Goal: Transaction & Acquisition: Purchase product/service

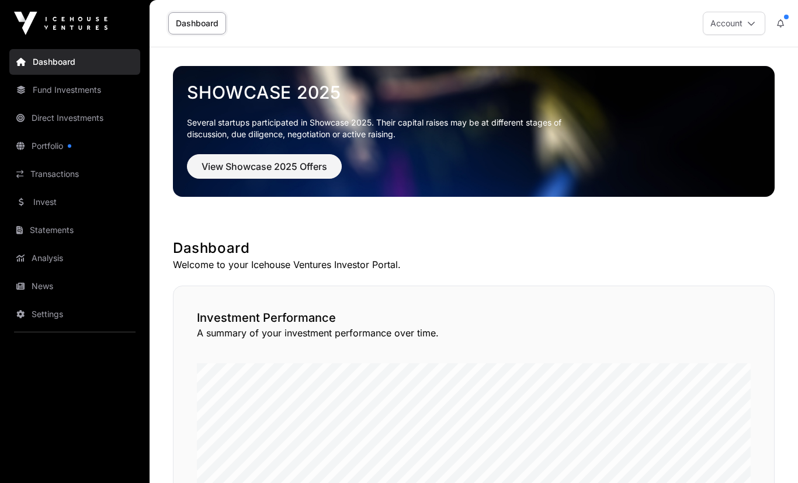
click at [34, 206] on link "Invest" at bounding box center [74, 202] width 131 height 26
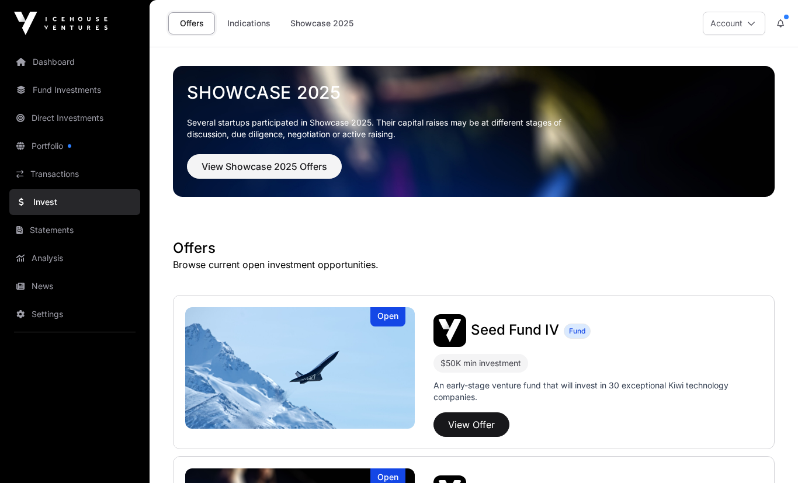
click at [296, 168] on span "View Showcase 2025 Offers" at bounding box center [264, 166] width 126 height 14
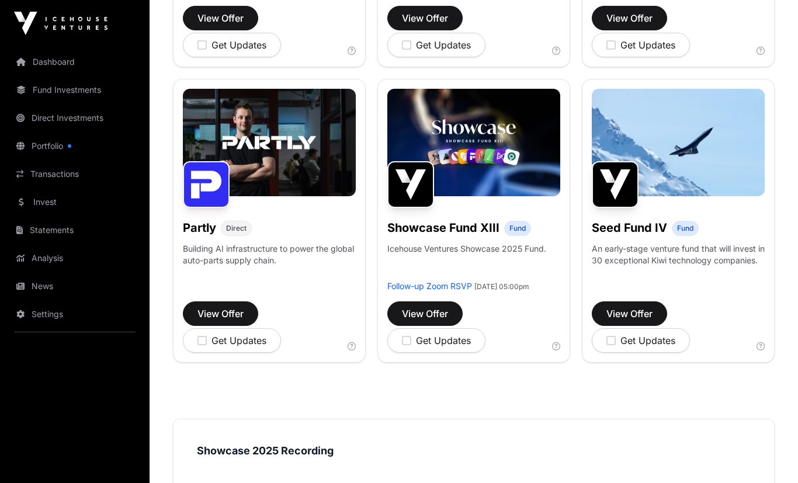
scroll to position [694, 0]
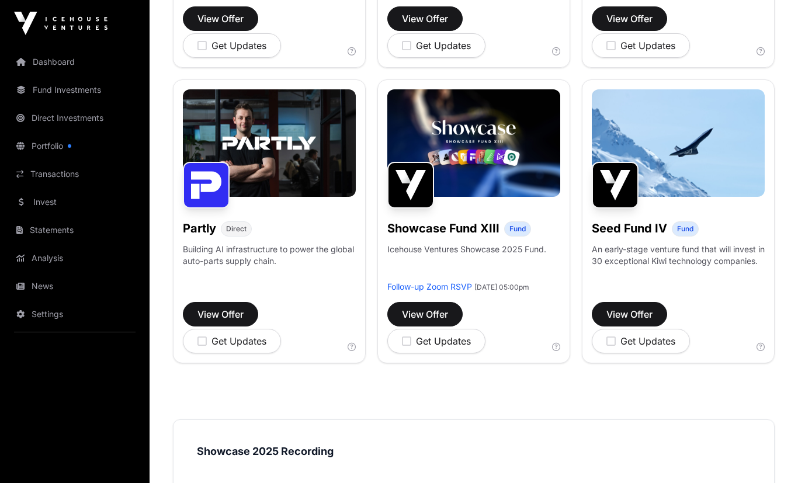
click at [428, 321] on span "View Offer" at bounding box center [425, 314] width 46 height 14
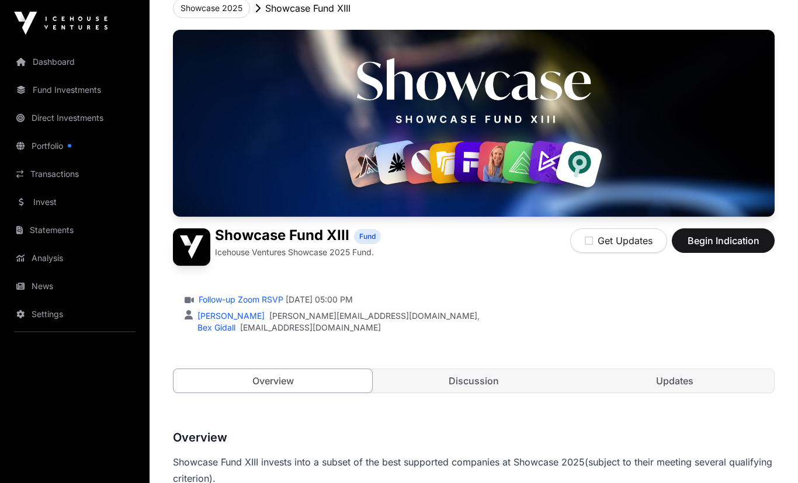
scroll to position [73, 0]
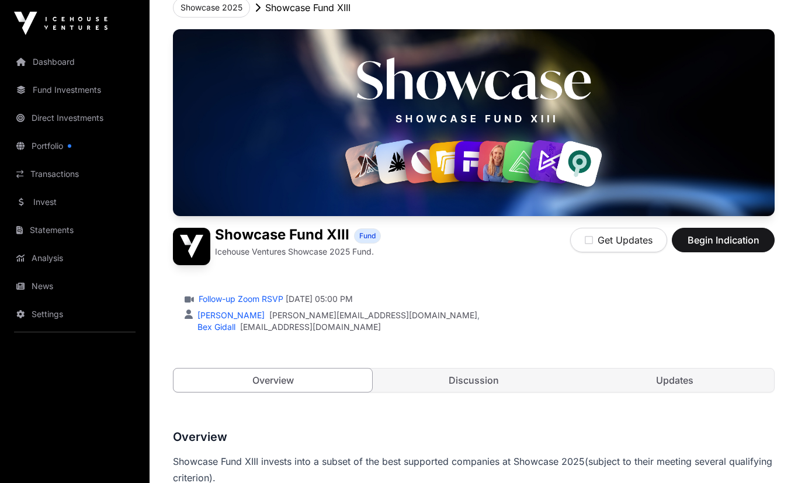
click at [717, 240] on span "Begin Indication" at bounding box center [723, 240] width 74 height 14
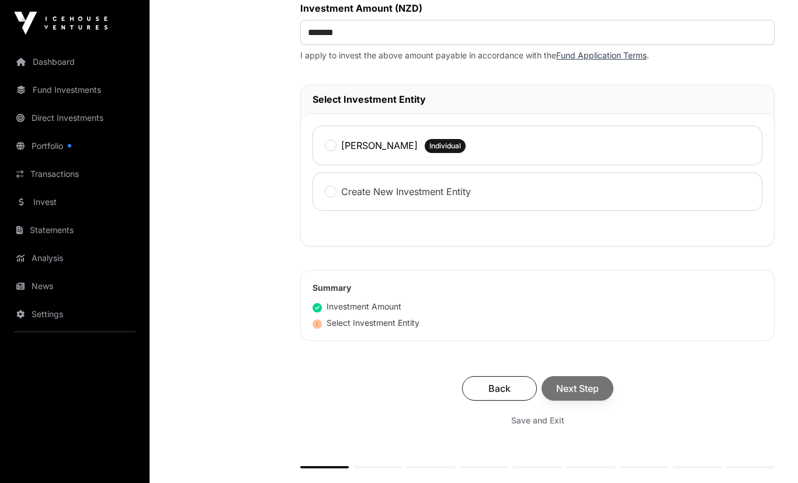
scroll to position [539, 0]
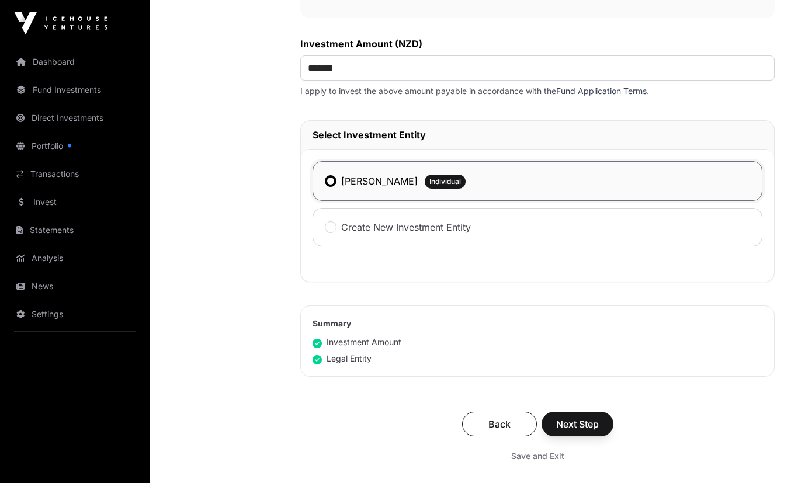
click at [576, 428] on span "Next Step" at bounding box center [577, 425] width 43 height 14
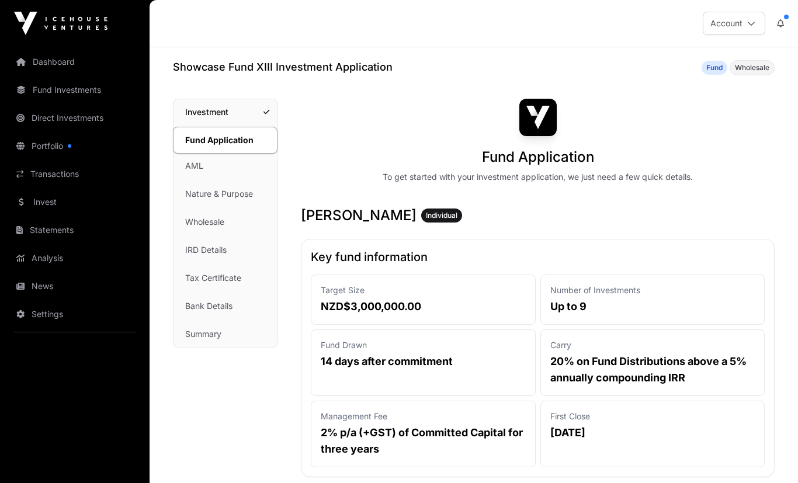
scroll to position [451, 0]
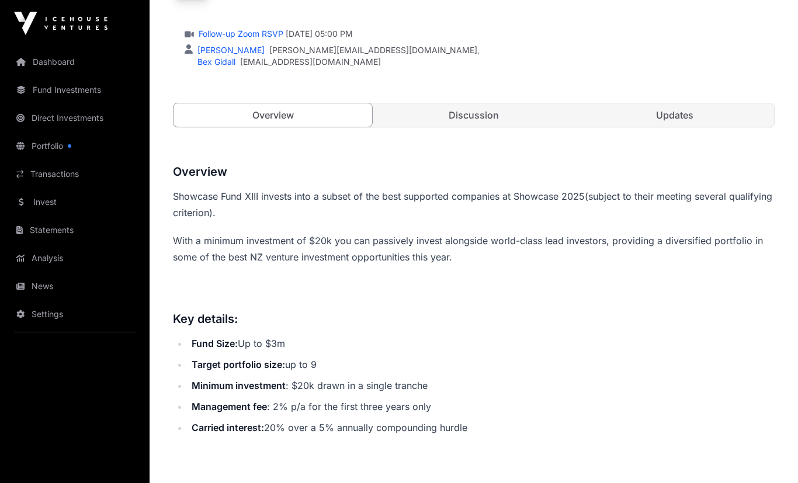
scroll to position [314, 0]
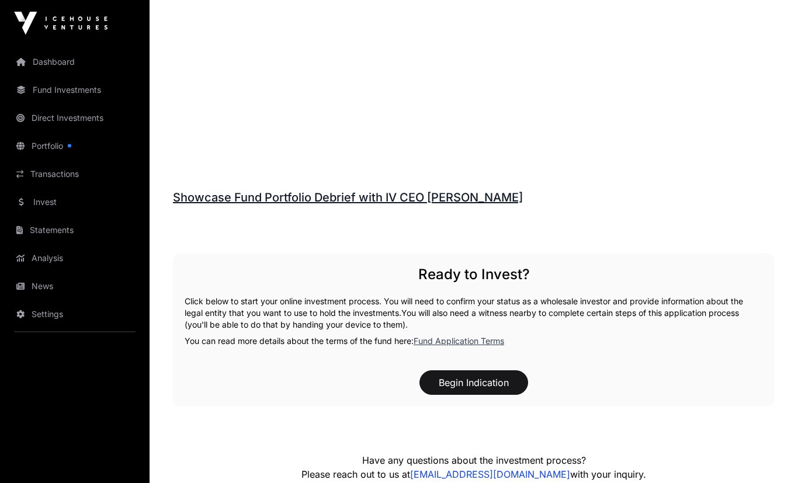
click at [498, 391] on button "Begin Indication" at bounding box center [473, 383] width 109 height 25
click at [495, 388] on button "Begin Indication" at bounding box center [473, 382] width 109 height 25
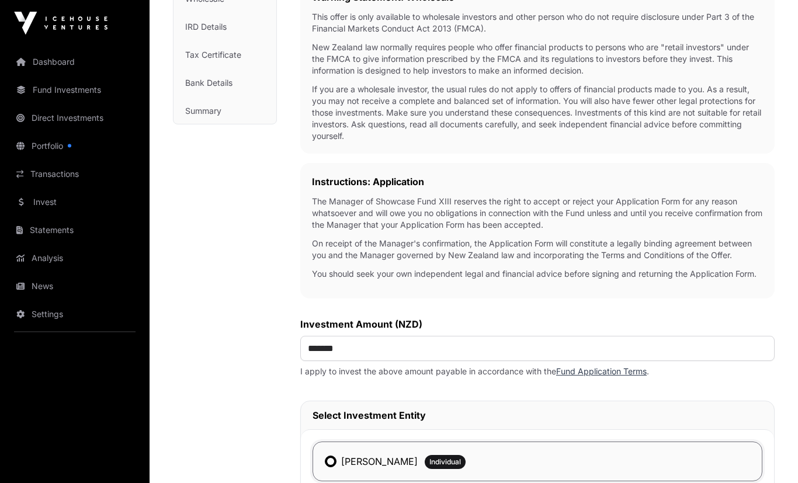
scroll to position [224, 0]
click at [377, 346] on input "*******" at bounding box center [537, 347] width 474 height 25
type input "**"
type input "*******"
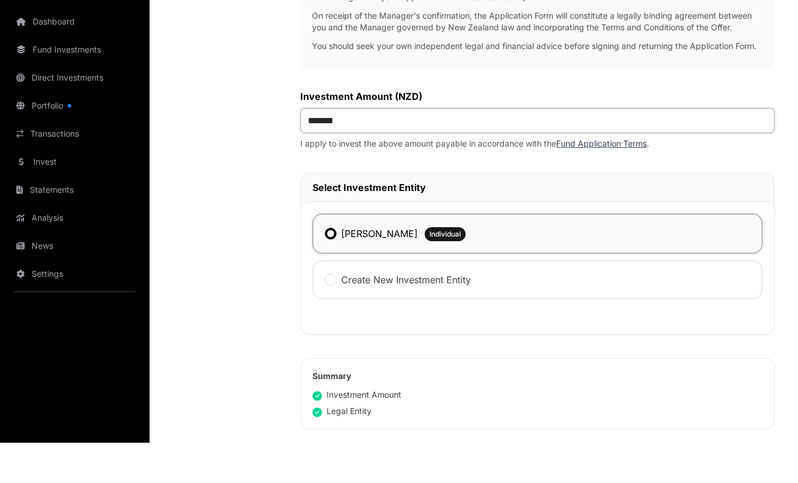
scroll to position [421, 0]
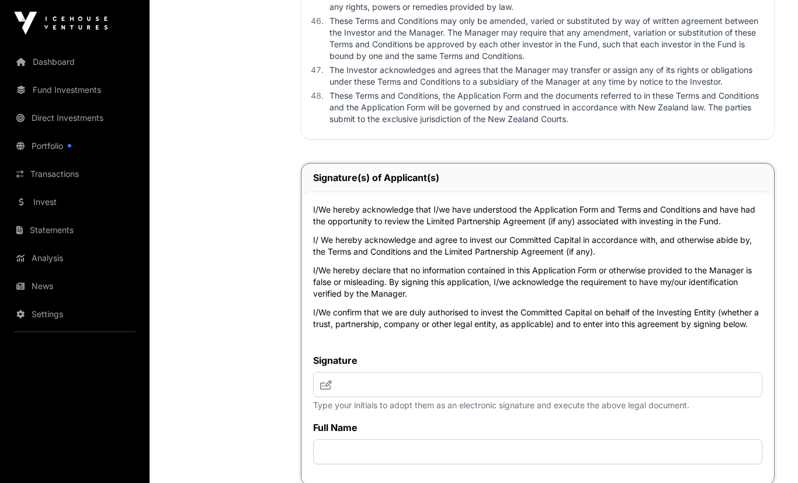
scroll to position [4904, 0]
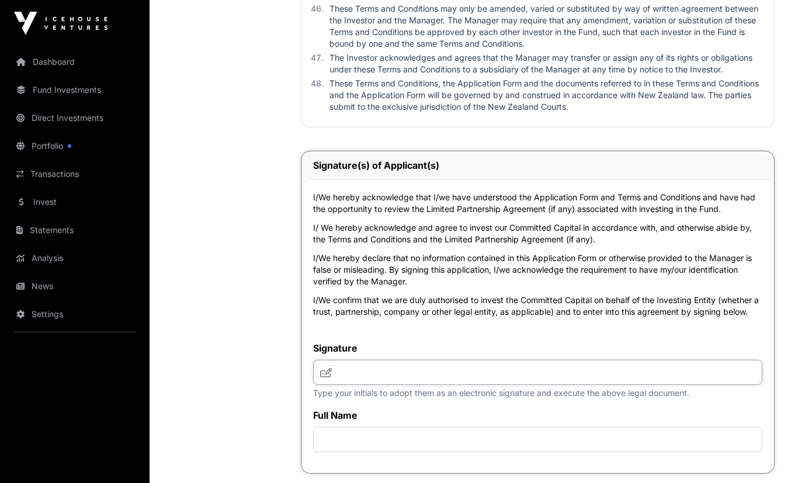
click at [485, 385] on input "text" at bounding box center [537, 372] width 449 height 25
type input "**"
click at [384, 452] on input "text" at bounding box center [537, 439] width 449 height 25
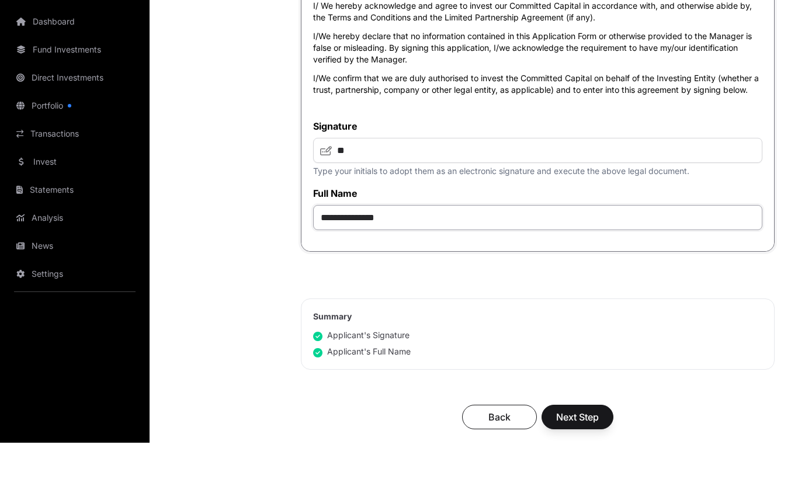
scroll to position [5089, 0]
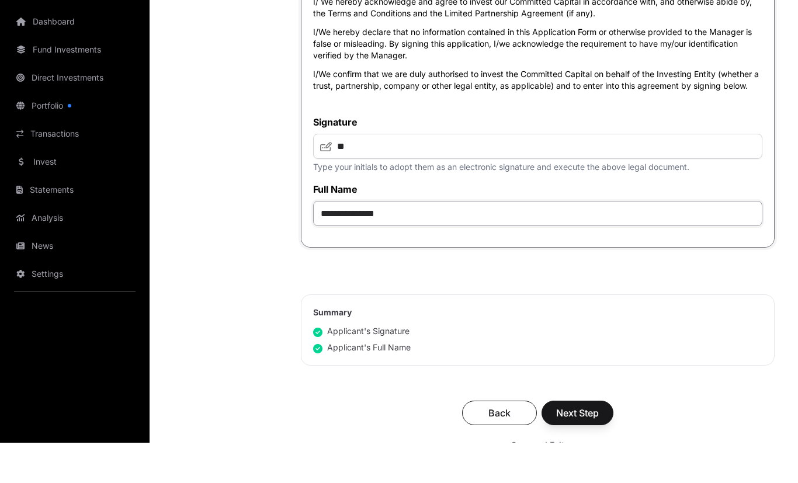
type input "**********"
click at [587, 460] on span "Next Step" at bounding box center [577, 453] width 43 height 14
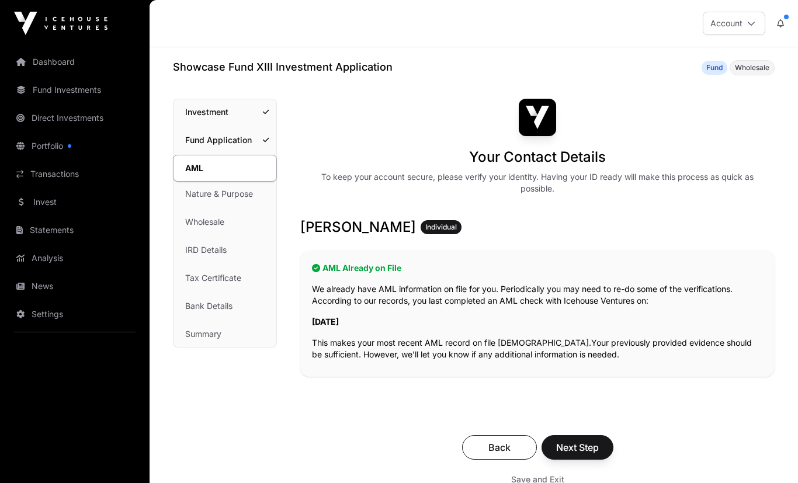
click at [588, 447] on span "Next Step" at bounding box center [577, 447] width 43 height 14
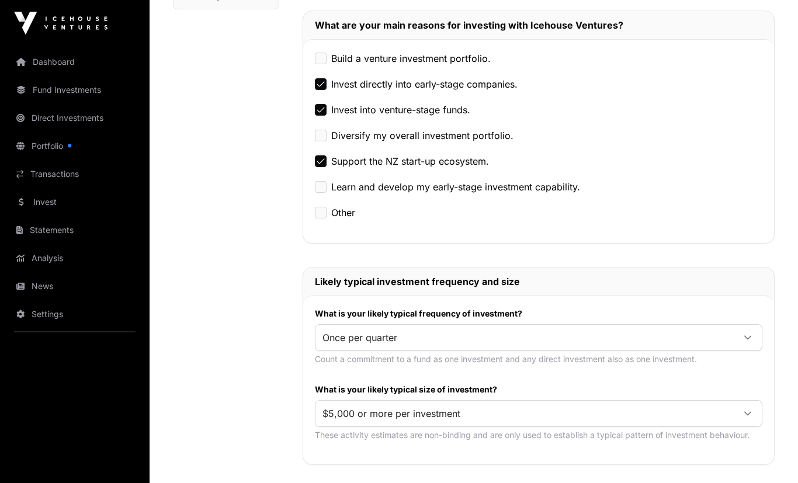
scroll to position [339, 0]
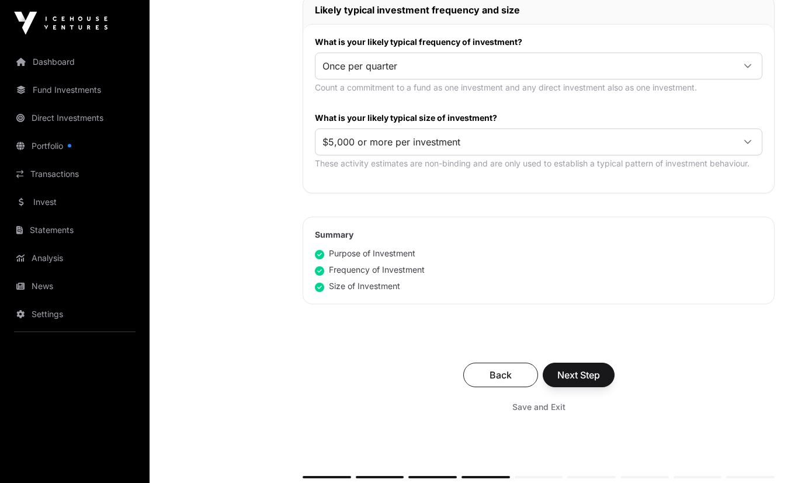
click at [586, 374] on span "Next Step" at bounding box center [578, 376] width 43 height 14
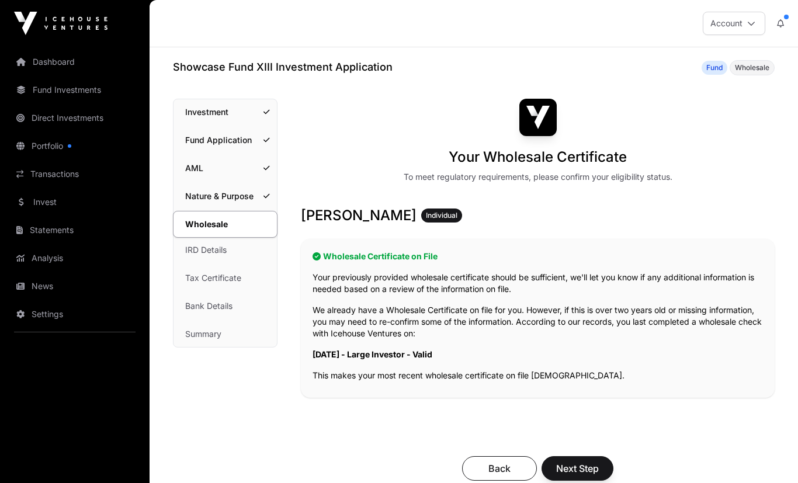
click at [580, 470] on span "Next Step" at bounding box center [577, 468] width 43 height 14
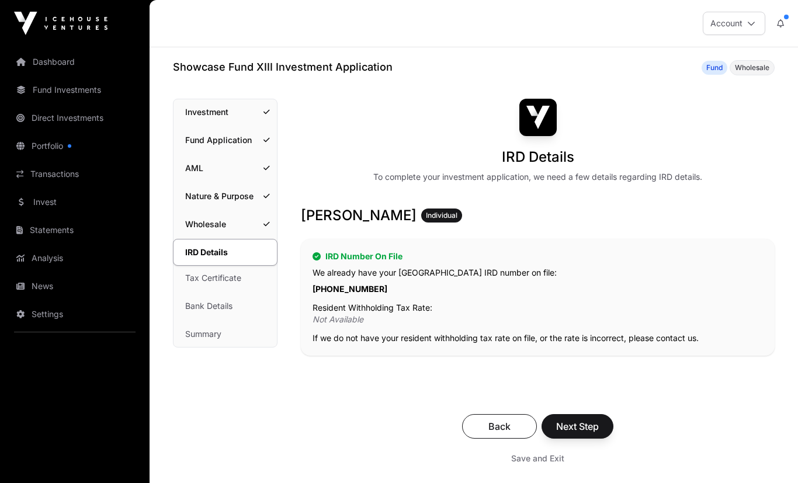
click at [582, 425] on span "Next Step" at bounding box center [577, 426] width 43 height 14
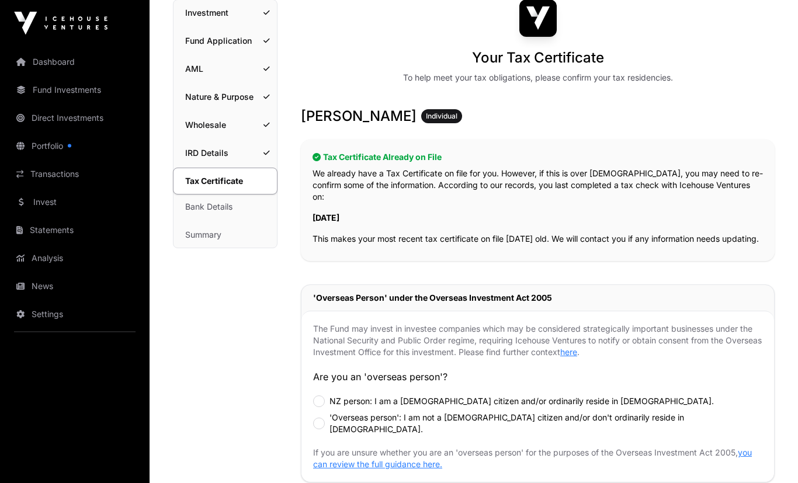
scroll to position [116, 0]
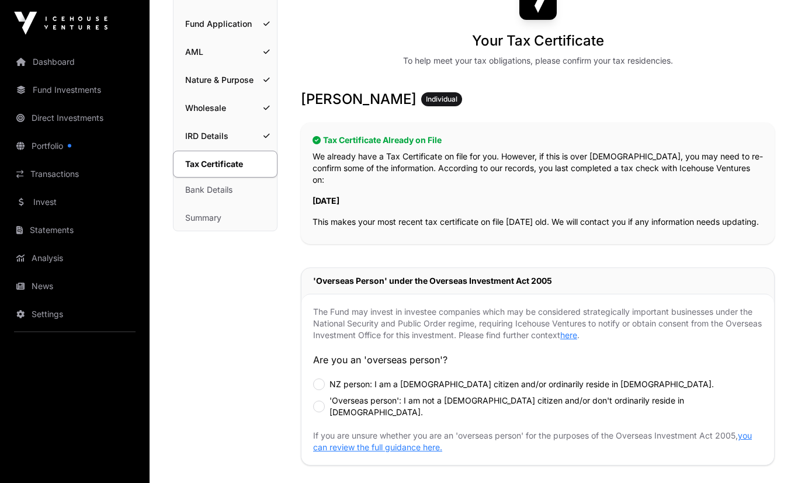
click at [312, 388] on div "The Fund may invest in investee companies which may be considered strategically…" at bounding box center [537, 379] width 472 height 171
click at [325, 378] on div "The Fund may invest in investee companies which may be considered strategically…" at bounding box center [537, 379] width 472 height 171
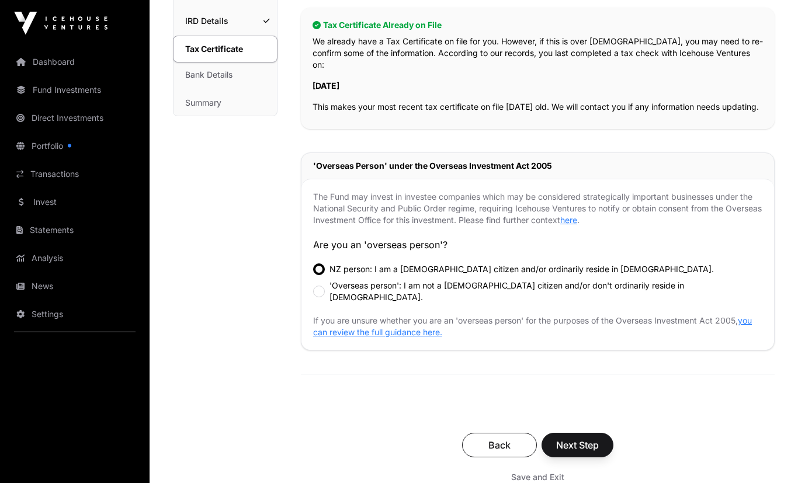
scroll to position [234, 0]
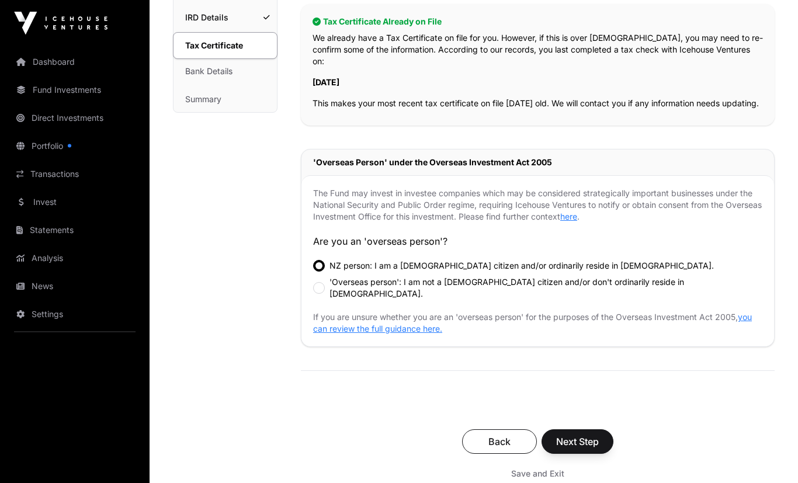
click at [571, 435] on span "Next Step" at bounding box center [577, 442] width 43 height 14
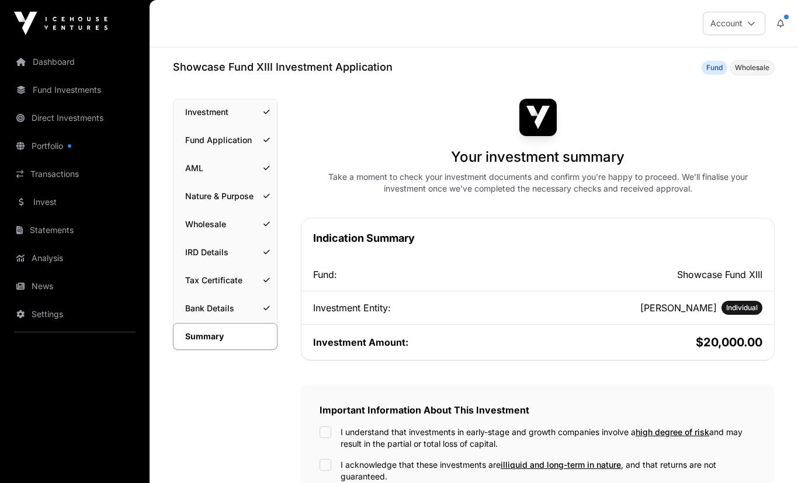
click at [339, 423] on div "Important Information About This Investment I understand that investments in ea…" at bounding box center [538, 453] width 474 height 138
click at [319, 438] on div "I understand that investments in early-stage and growth companies involve a hig…" at bounding box center [537, 437] width 436 height 23
click at [321, 476] on div "I acknowledge that these investments are illiquid and long-term in nature , and…" at bounding box center [537, 470] width 436 height 23
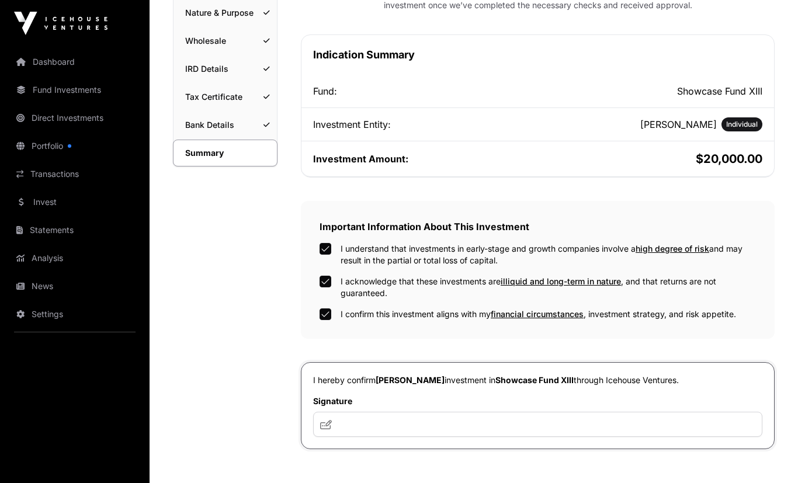
scroll to position [186, 0]
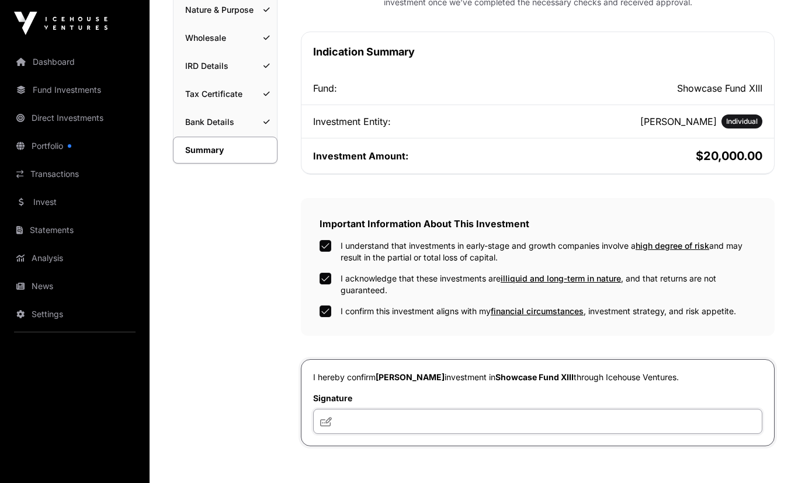
click at [423, 424] on input "text" at bounding box center [537, 421] width 449 height 25
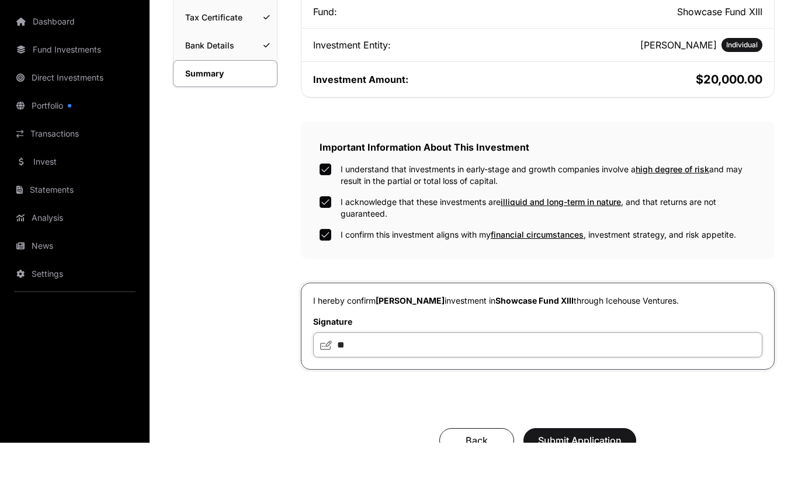
scroll to position [225, 0]
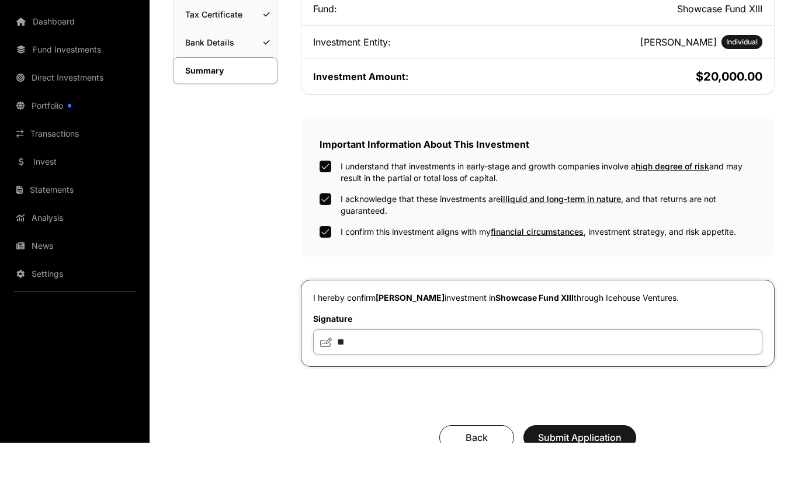
type input "**"
click at [585, 471] on span "Submit Application" at bounding box center [580, 478] width 84 height 14
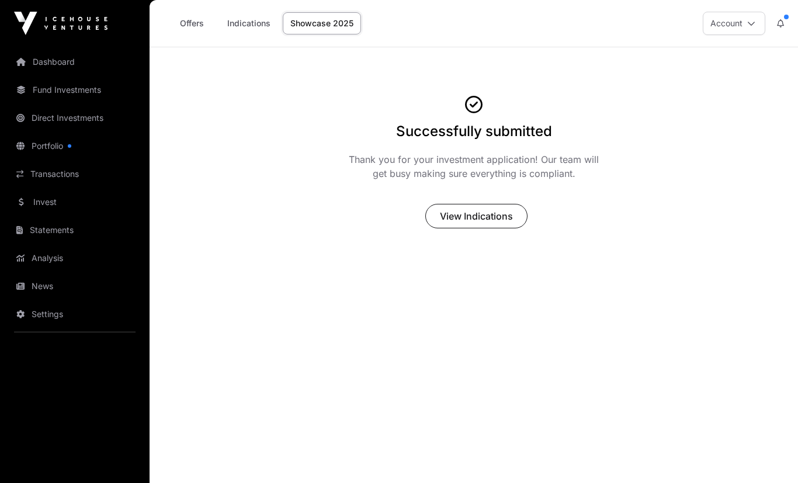
click at [65, 67] on link "Dashboard" at bounding box center [74, 62] width 131 height 26
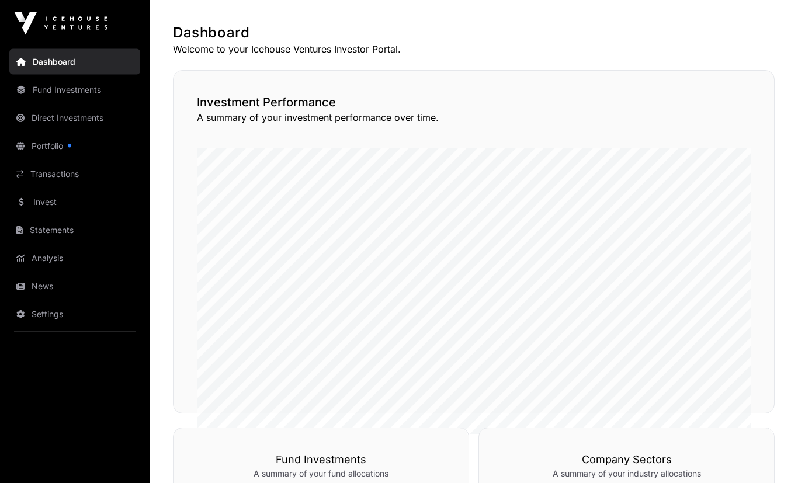
scroll to position [216, 0]
click at [782, 282] on div "Showcase 2025 Several startups participated in Showcase 2025. Their capital rai…" at bounding box center [474, 397] width 648 height 1131
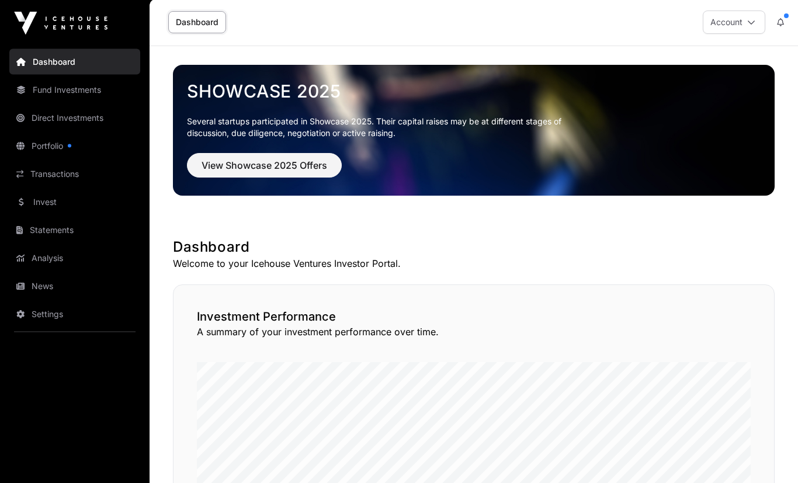
scroll to position [0, 0]
